Goal: Register for event/course

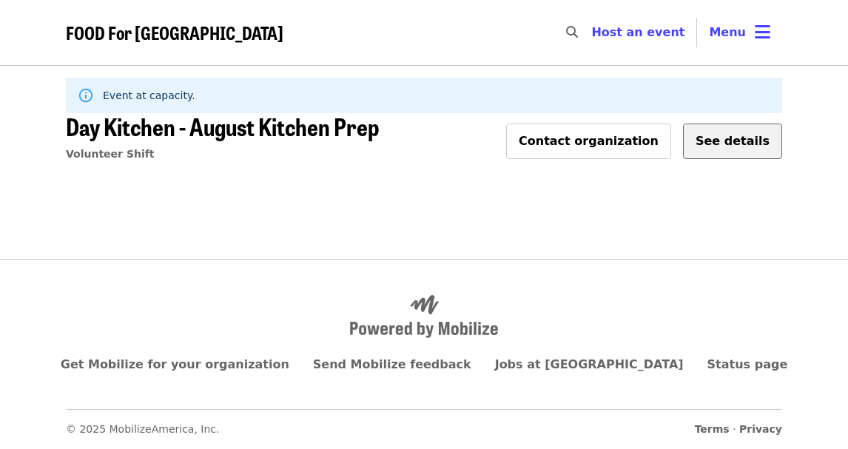
click at [745, 147] on span "See details" at bounding box center [733, 141] width 74 height 14
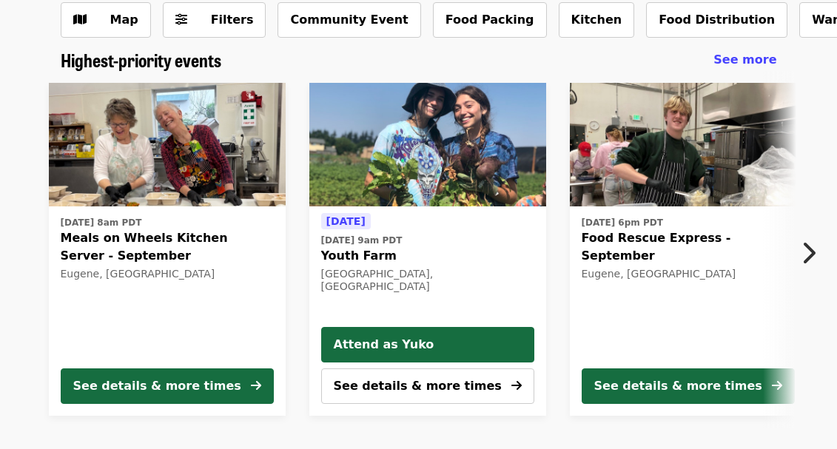
scroll to position [40, 0]
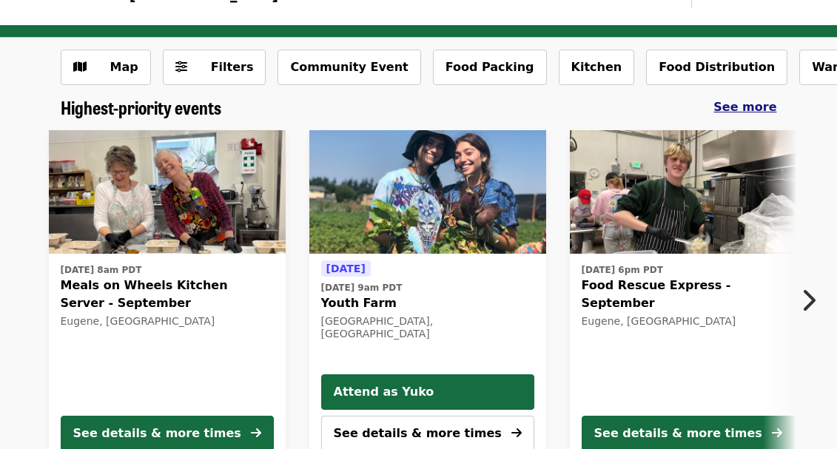
click at [763, 109] on span "See more" at bounding box center [745, 107] width 63 height 14
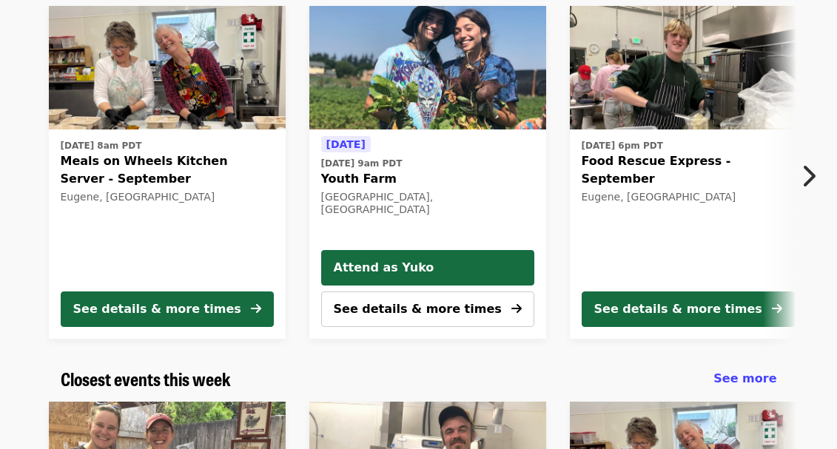
scroll to position [292, 0]
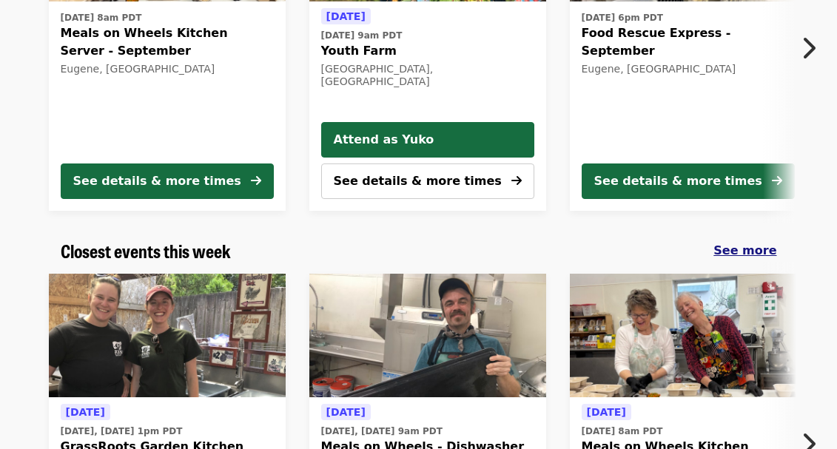
click at [725, 248] on span "See more" at bounding box center [745, 251] width 63 height 14
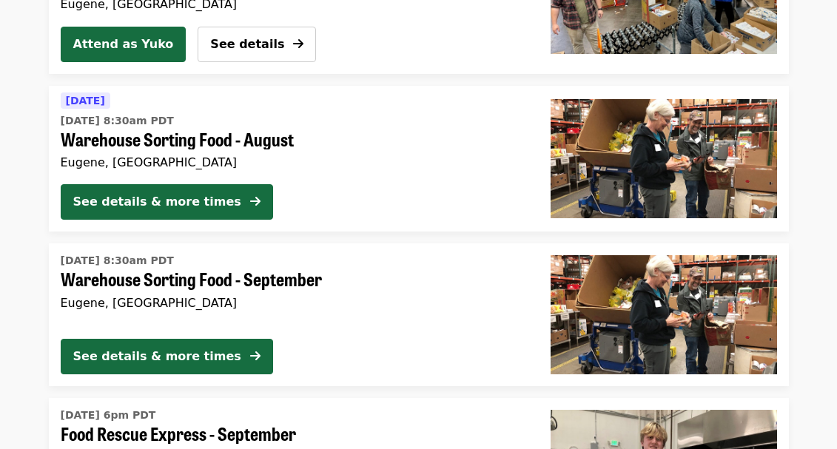
scroll to position [1277, 0]
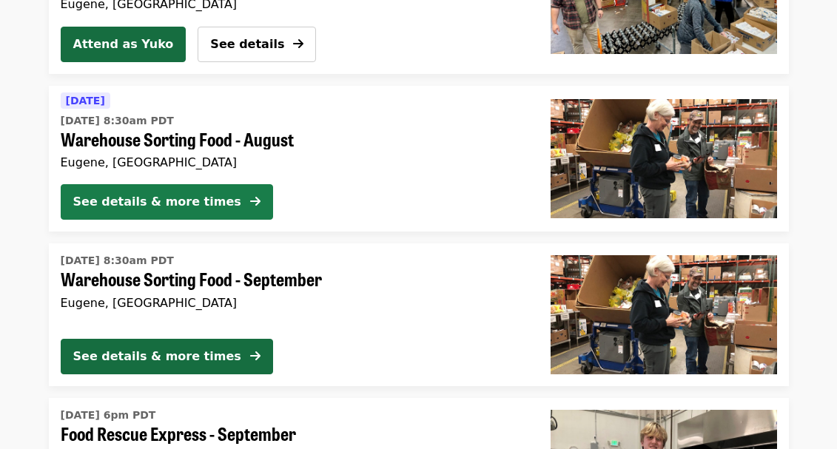
click at [164, 193] on div "See details & more times" at bounding box center [157, 202] width 168 height 18
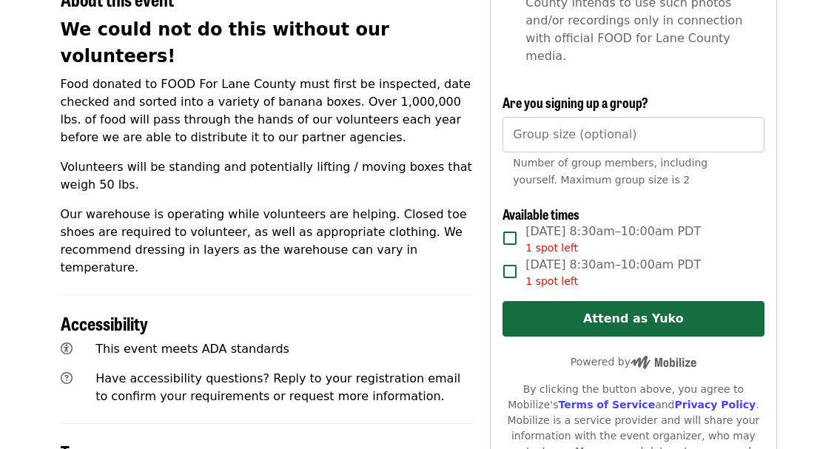
scroll to position [572, 0]
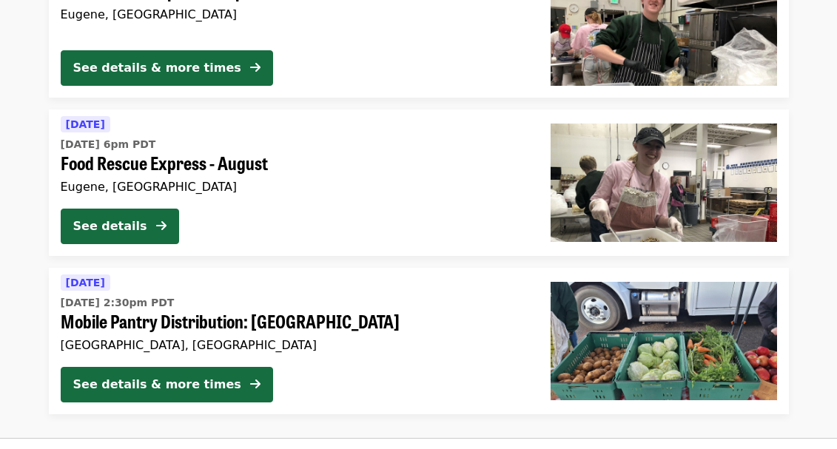
scroll to position [1530, 0]
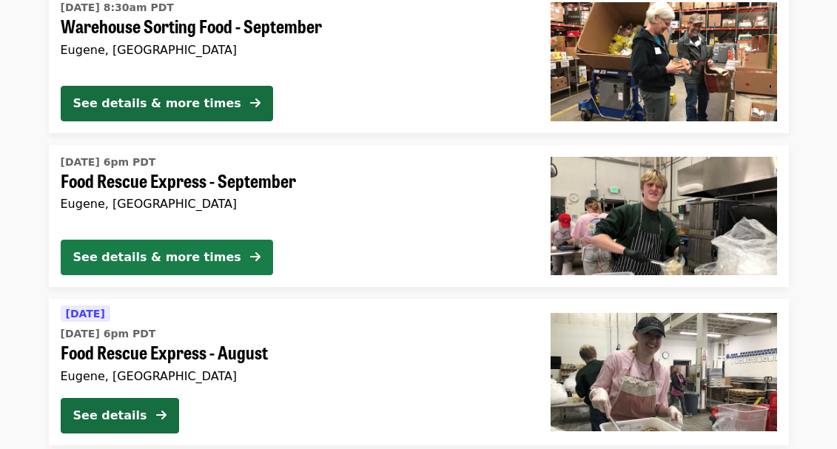
click at [160, 250] on div "See details & more times" at bounding box center [157, 258] width 168 height 18
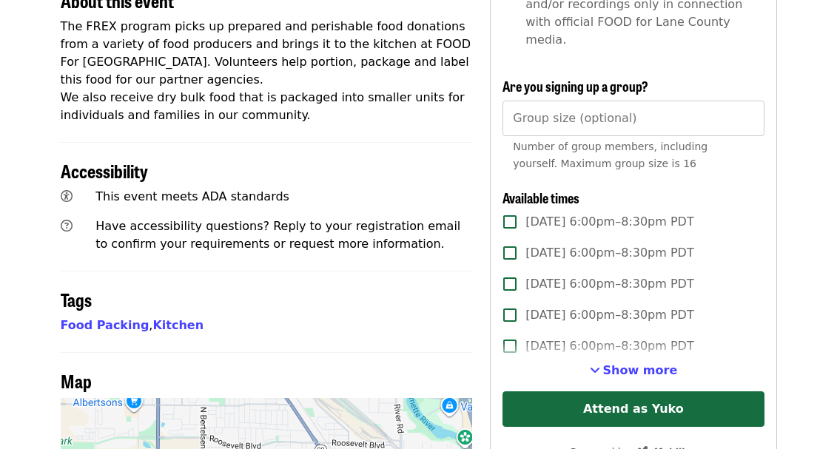
scroll to position [784, 0]
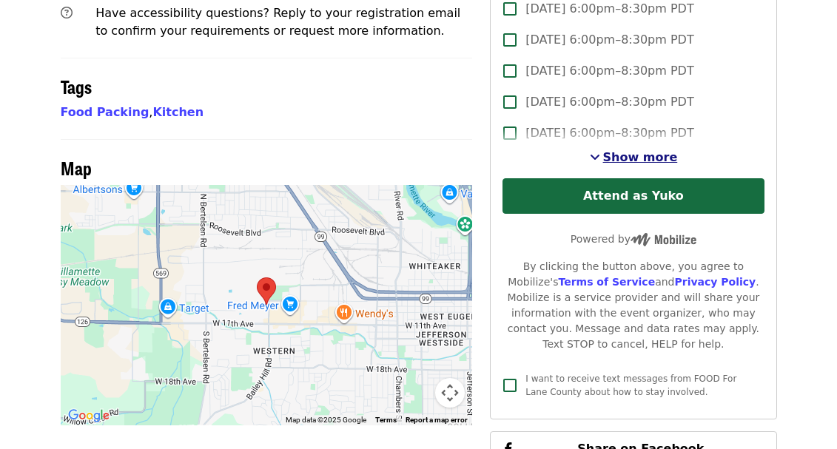
click at [656, 150] on span "Show more" at bounding box center [640, 157] width 75 height 14
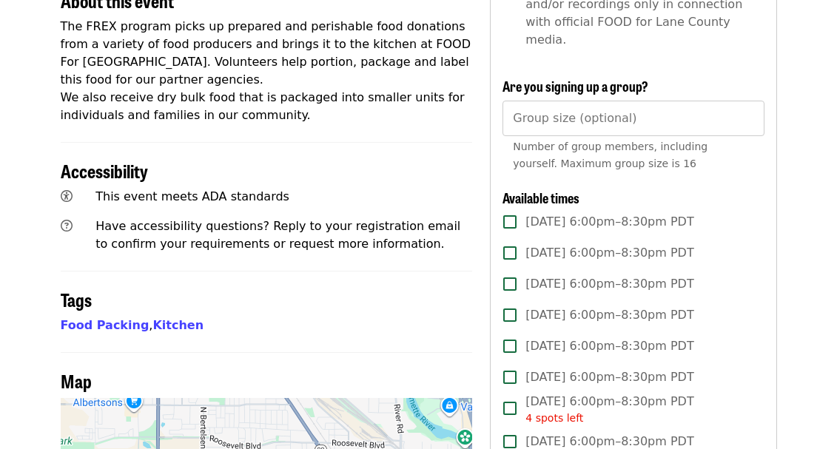
scroll to position [531, 0]
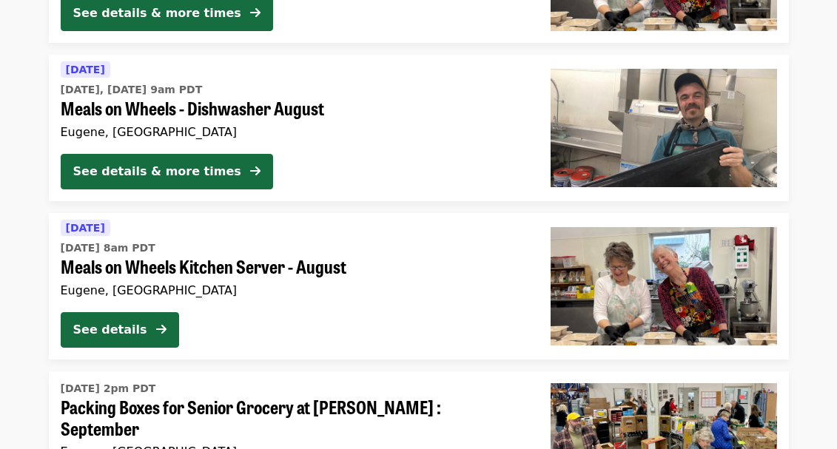
scroll to position [912, 0]
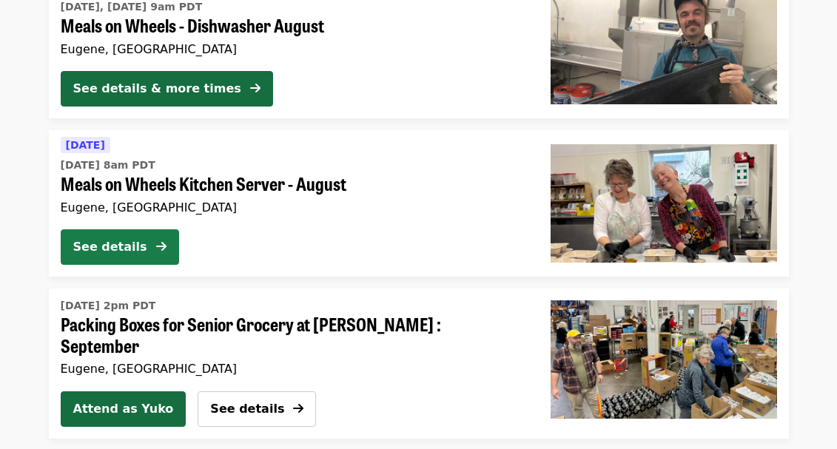
click at [114, 249] on div "See details" at bounding box center [110, 247] width 74 height 18
